Goal: Task Accomplishment & Management: Complete application form

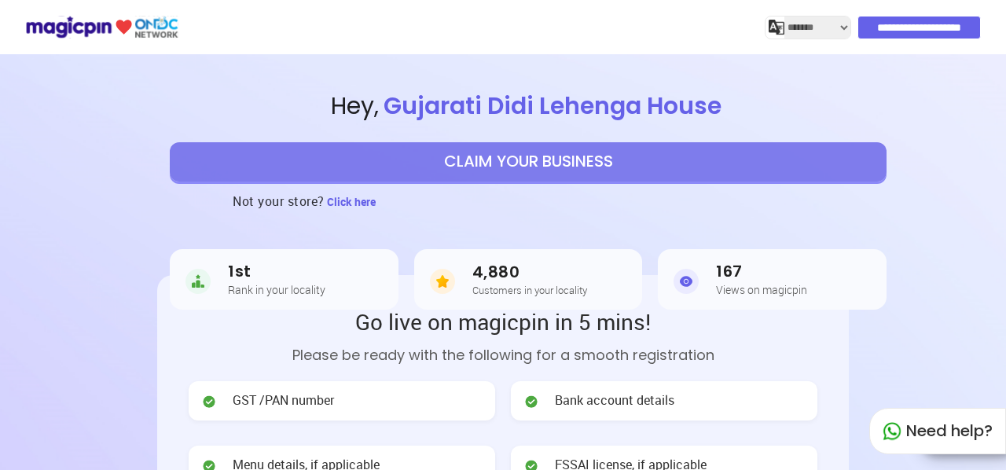
select select "*******"
click at [509, 151] on button "CLAIM YOUR BUSINESS" at bounding box center [528, 161] width 717 height 39
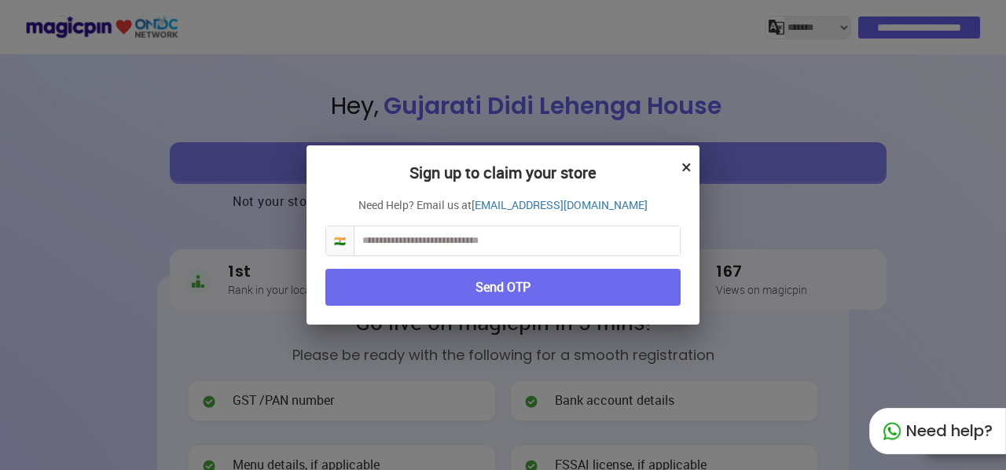
click at [475, 245] on input "text" at bounding box center [516, 240] width 325 height 29
type input "**********"
click at [458, 290] on button "Send OTP" at bounding box center [502, 287] width 355 height 37
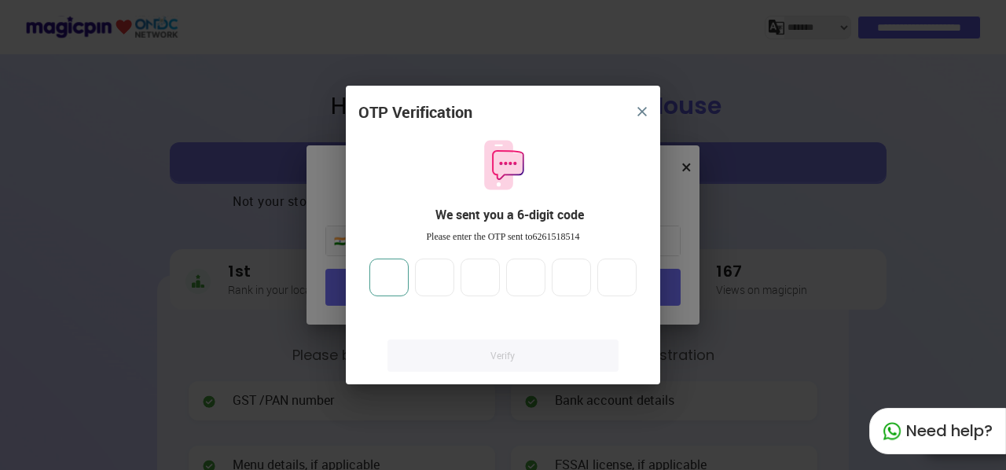
click at [399, 277] on input "number" at bounding box center [388, 278] width 39 height 38
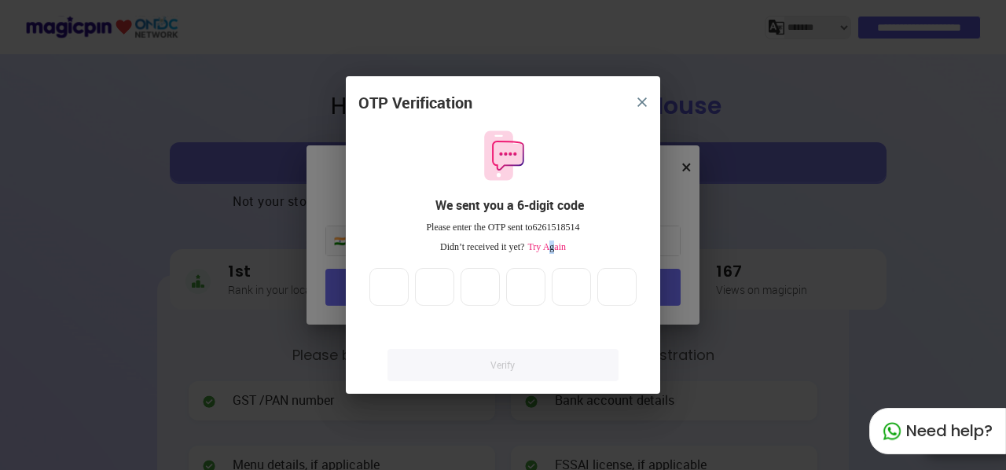
click at [550, 248] on span "Try Again" at bounding box center [545, 246] width 42 height 11
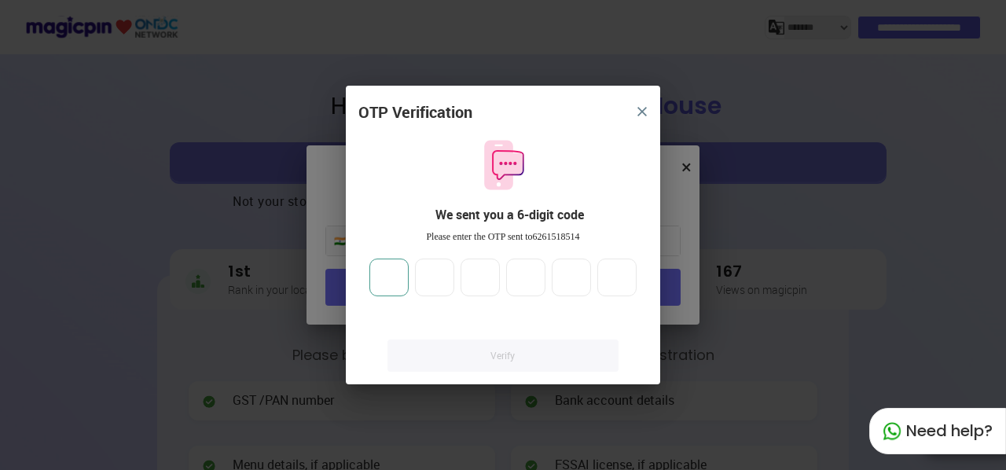
drag, startPoint x: 395, startPoint y: 274, endPoint x: 428, endPoint y: 286, distance: 34.3
click at [394, 279] on input "number" at bounding box center [388, 278] width 39 height 38
click at [637, 112] on img "close" at bounding box center [641, 111] width 9 height 9
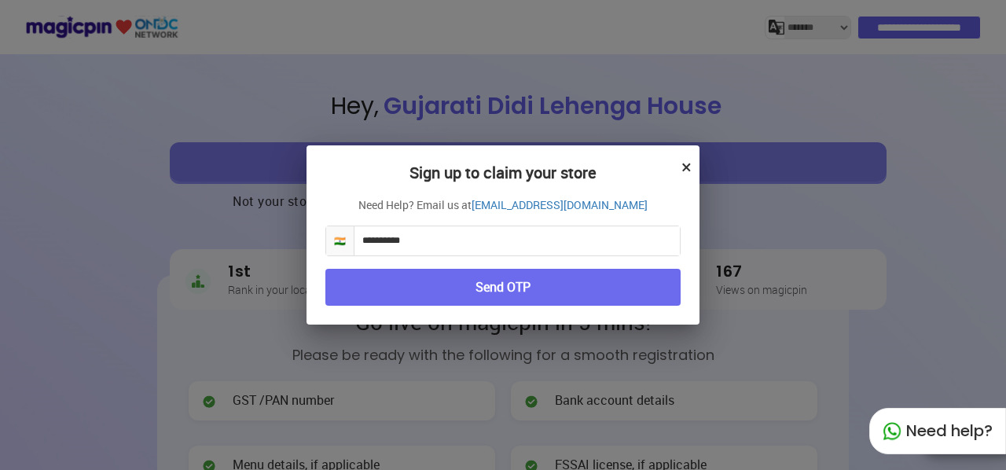
click at [689, 167] on button "×" at bounding box center [686, 166] width 10 height 27
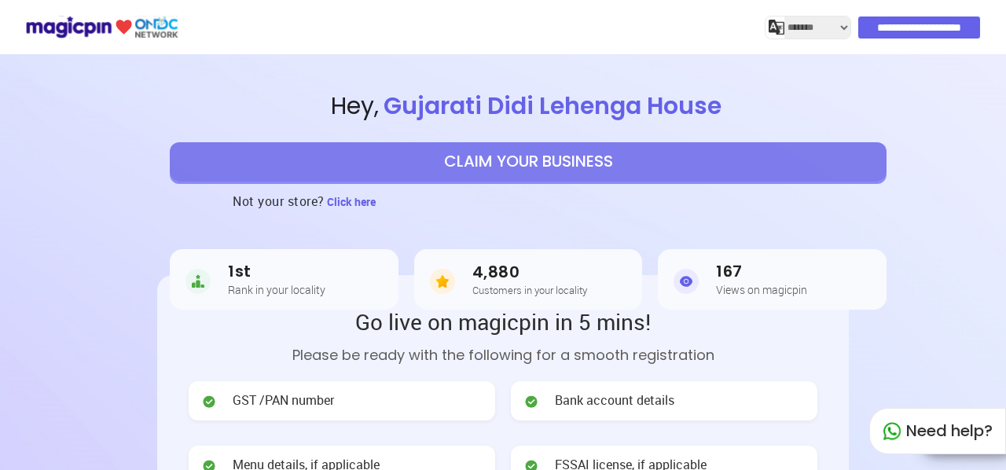
click at [42, 35] on img at bounding box center [101, 27] width 153 height 28
click at [65, 24] on img at bounding box center [101, 27] width 153 height 28
